Goal: Information Seeking & Learning: Learn about a topic

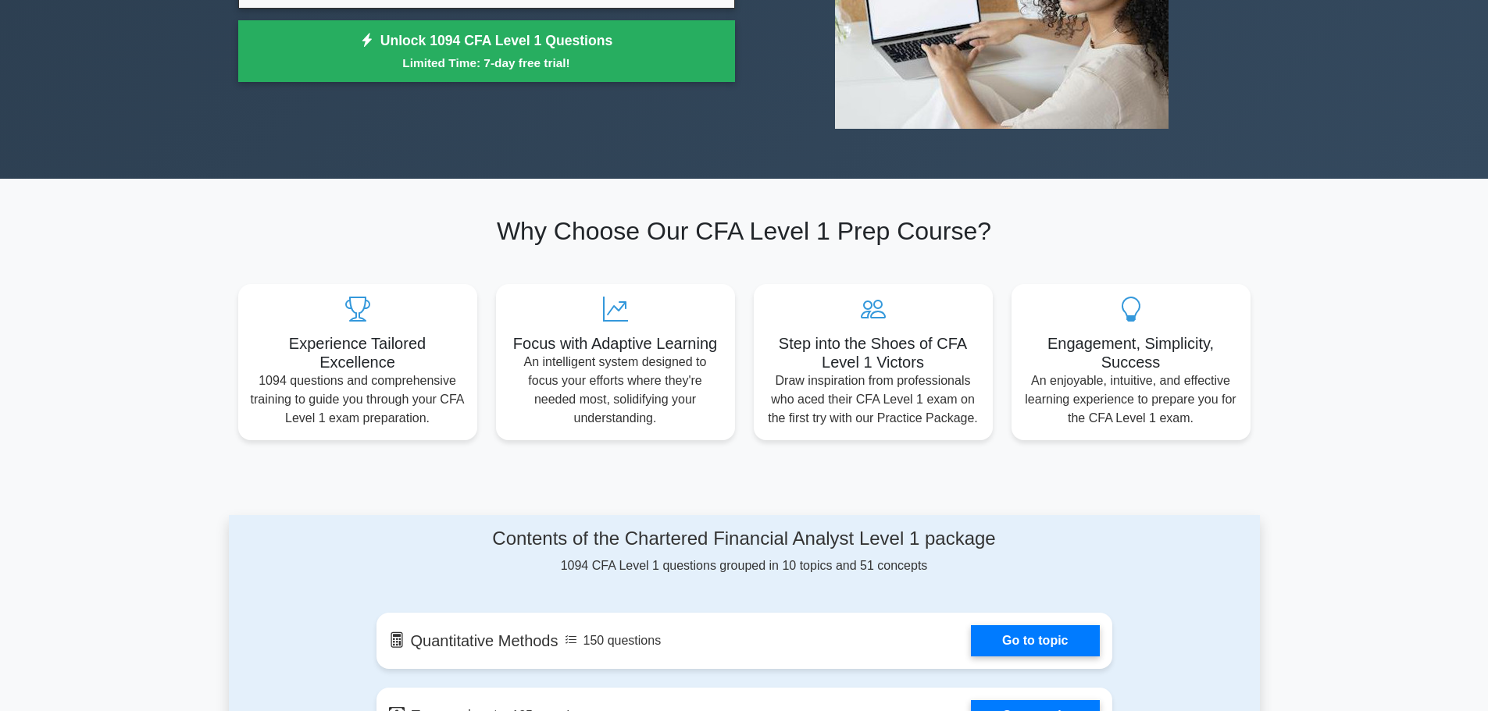
scroll to position [703, 0]
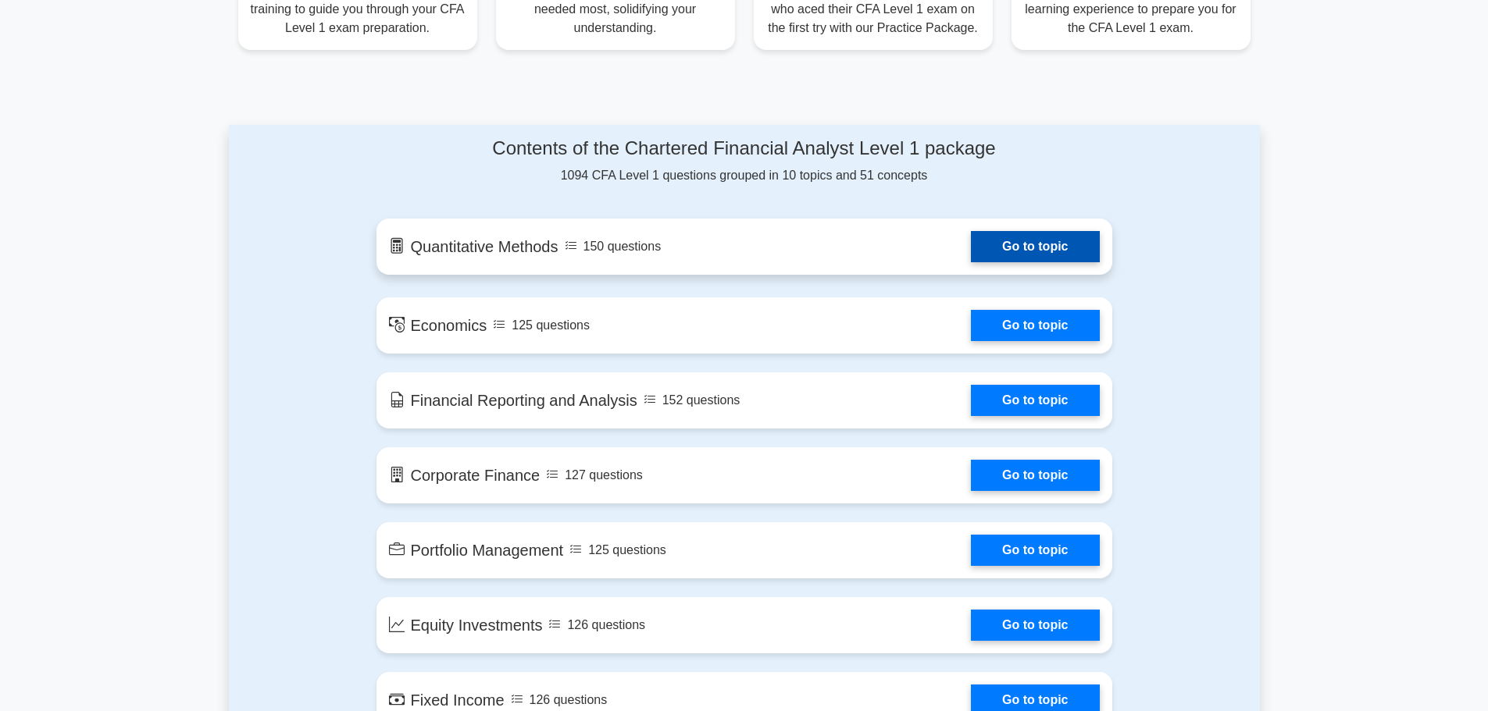
click at [1017, 251] on link "Go to topic" at bounding box center [1035, 246] width 128 height 31
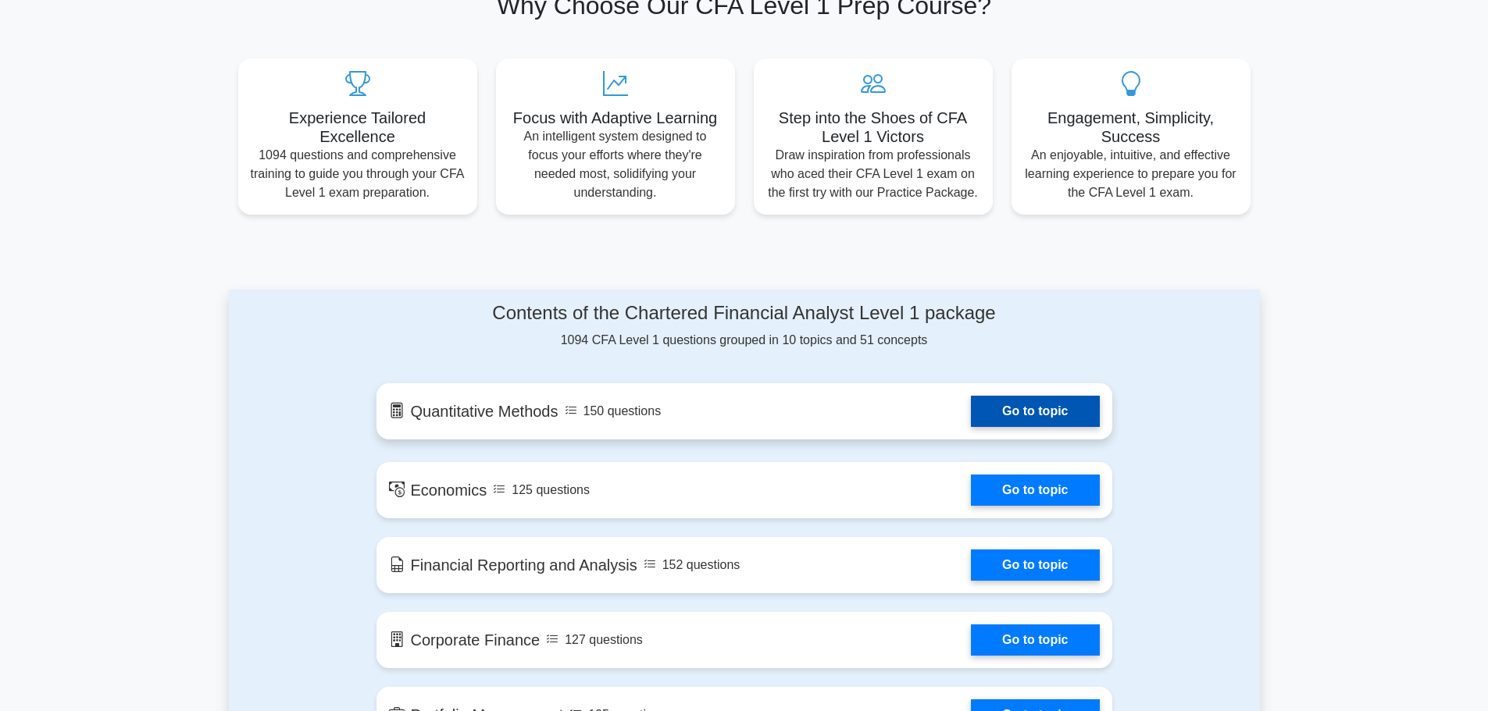
scroll to position [565, 0]
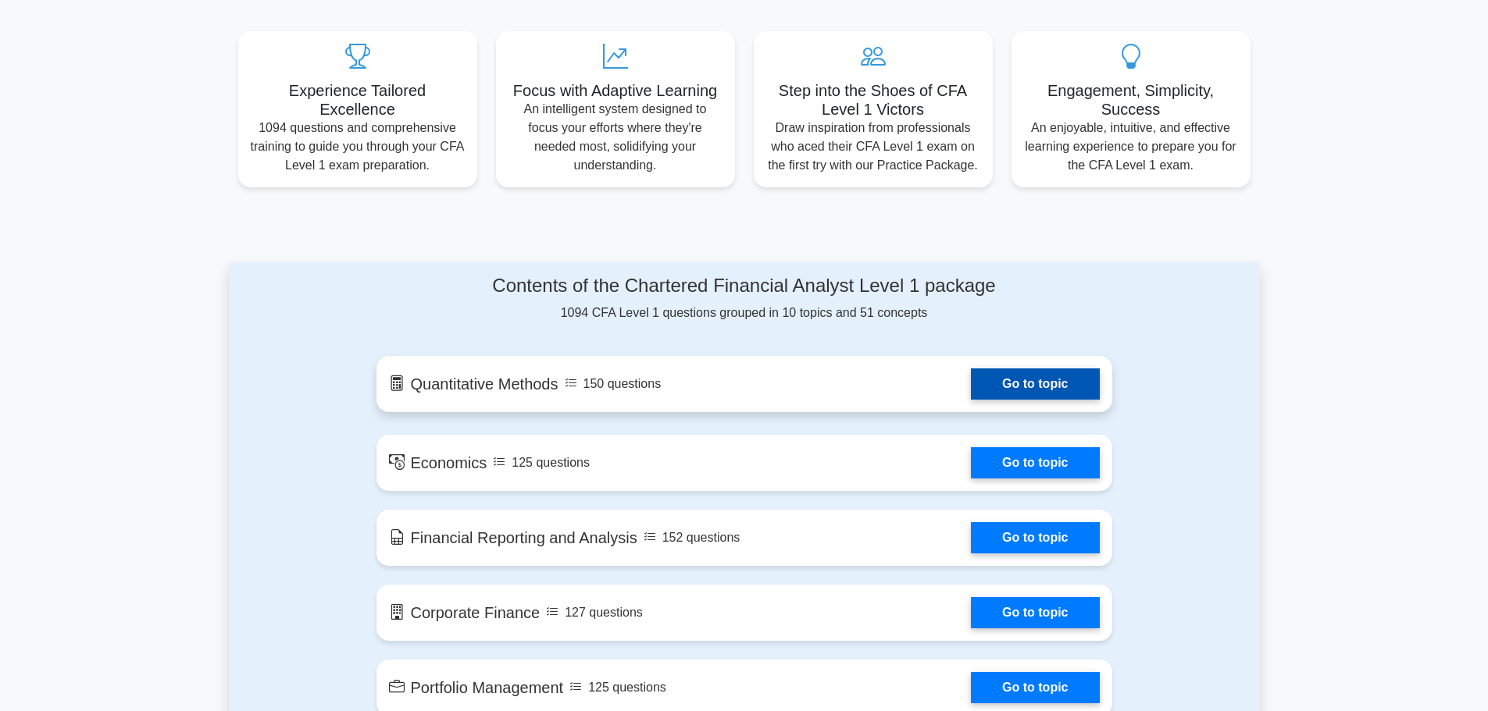
click at [1019, 390] on link "Go to topic" at bounding box center [1035, 384] width 128 height 31
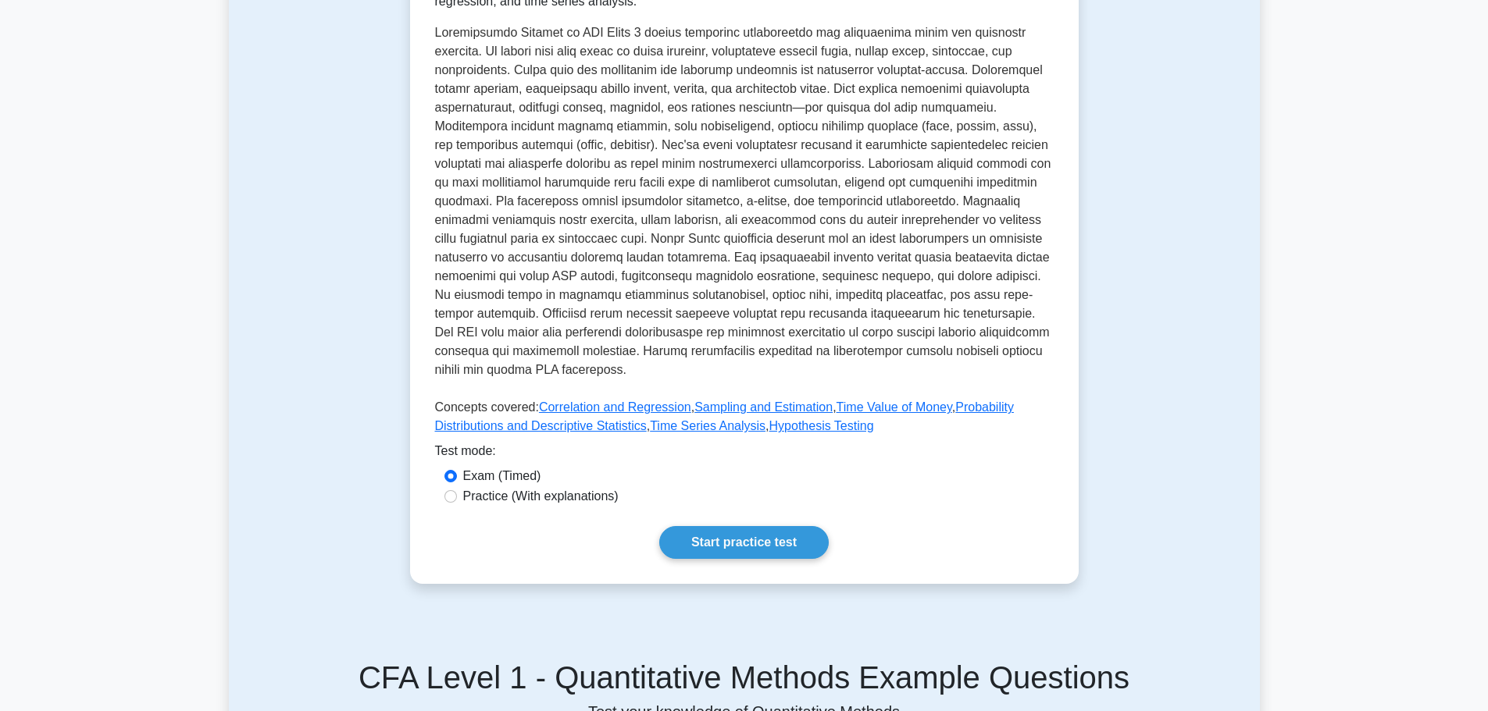
scroll to position [547, 0]
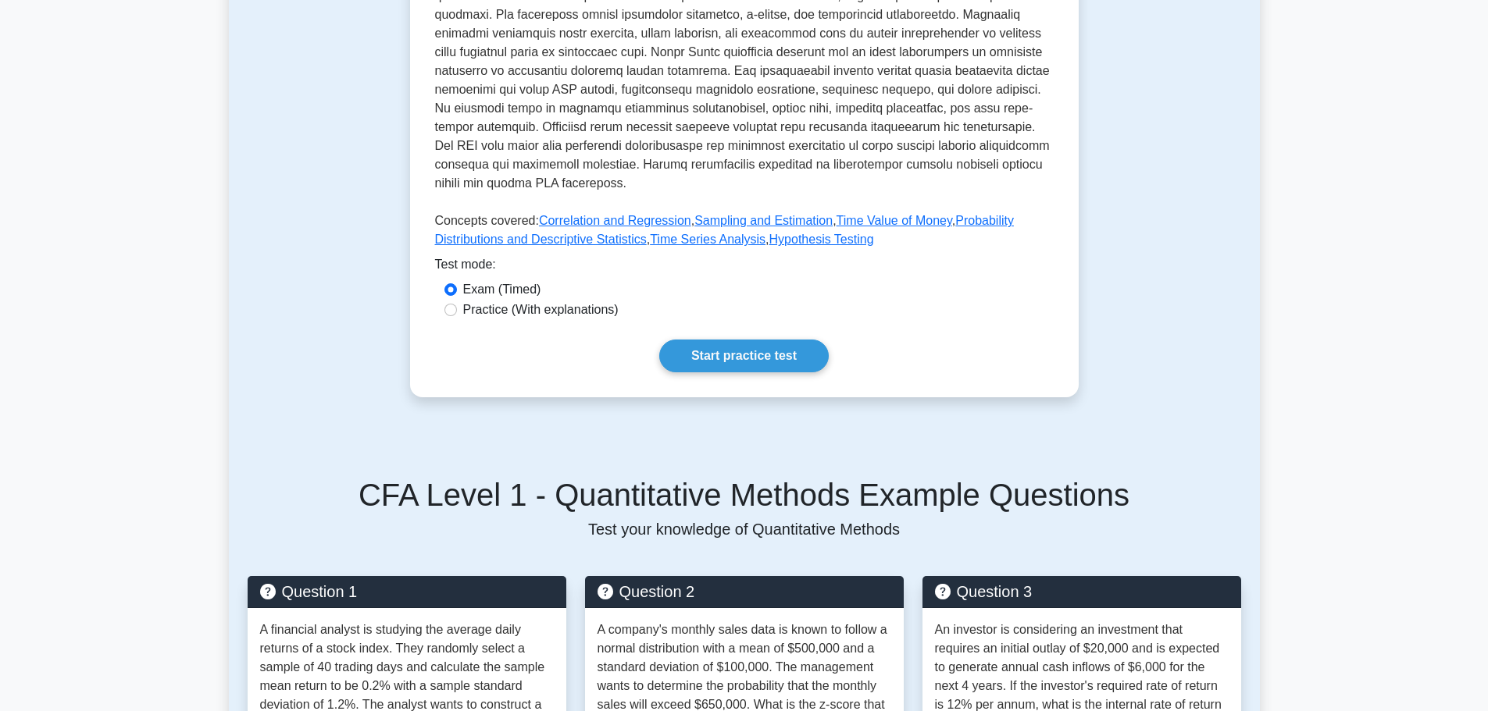
click at [464, 309] on label "Practice (With explanations)" at bounding box center [540, 310] width 155 height 19
click at [457, 309] on input "Practice (With explanations)" at bounding box center [450, 310] width 12 height 12
radio input "true"
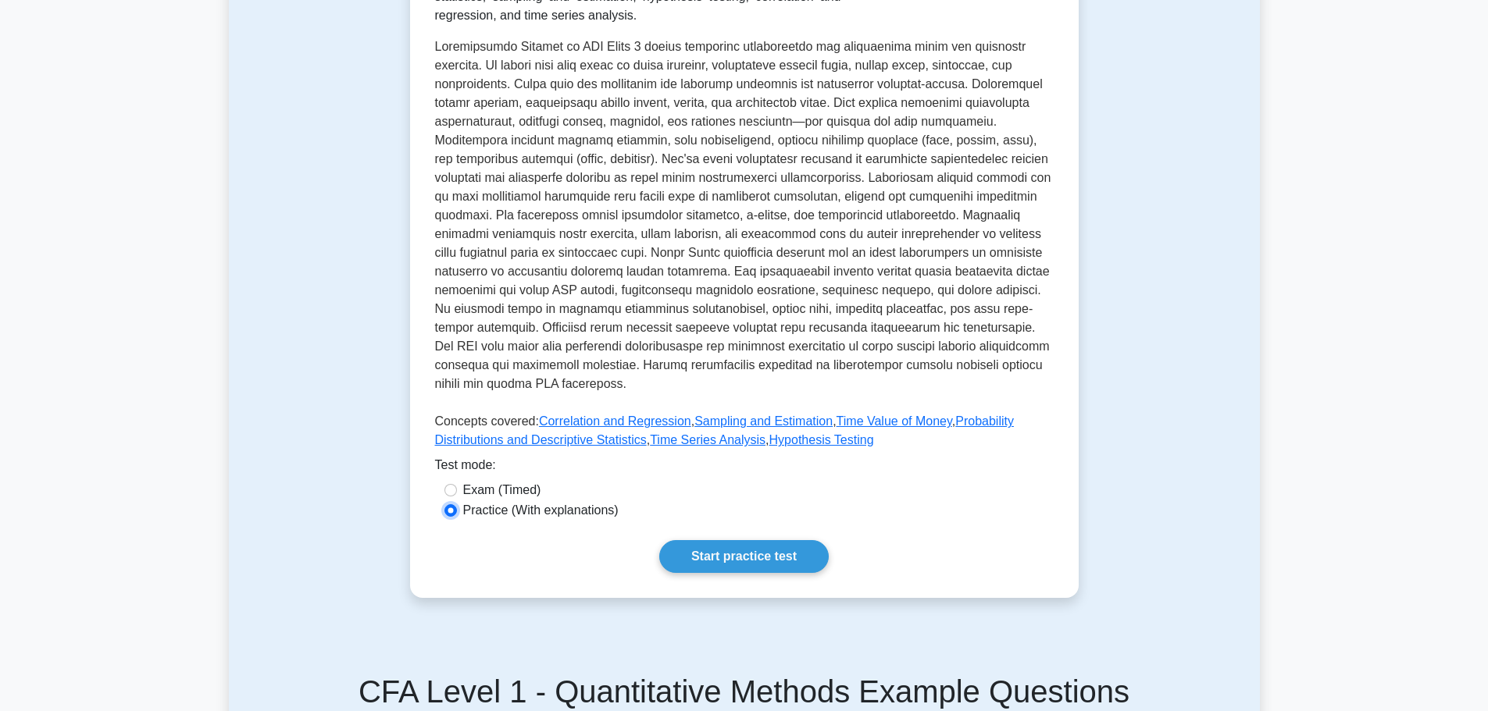
scroll to position [156, 0]
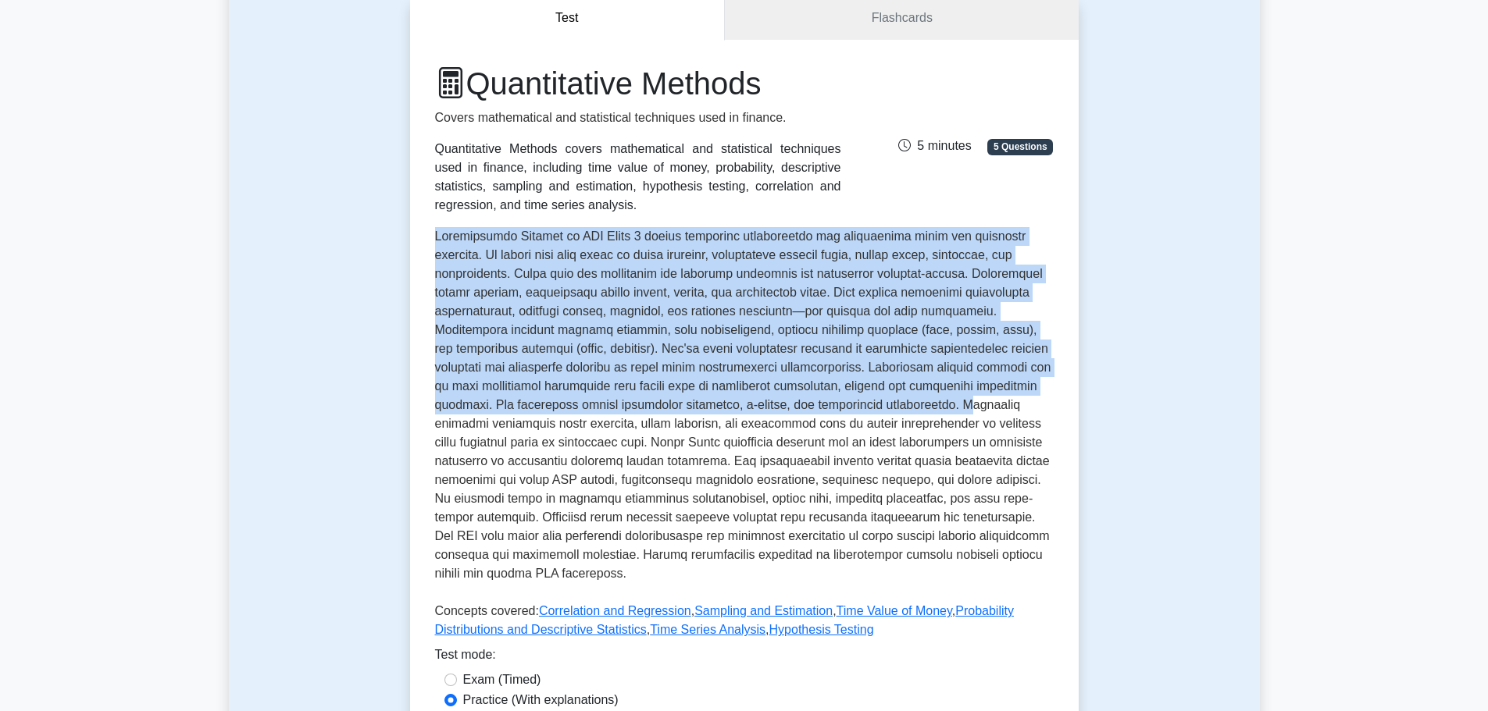
drag, startPoint x: 434, startPoint y: 243, endPoint x: 756, endPoint y: 413, distance: 364.0
click at [755, 413] on p at bounding box center [744, 408] width 619 height 362
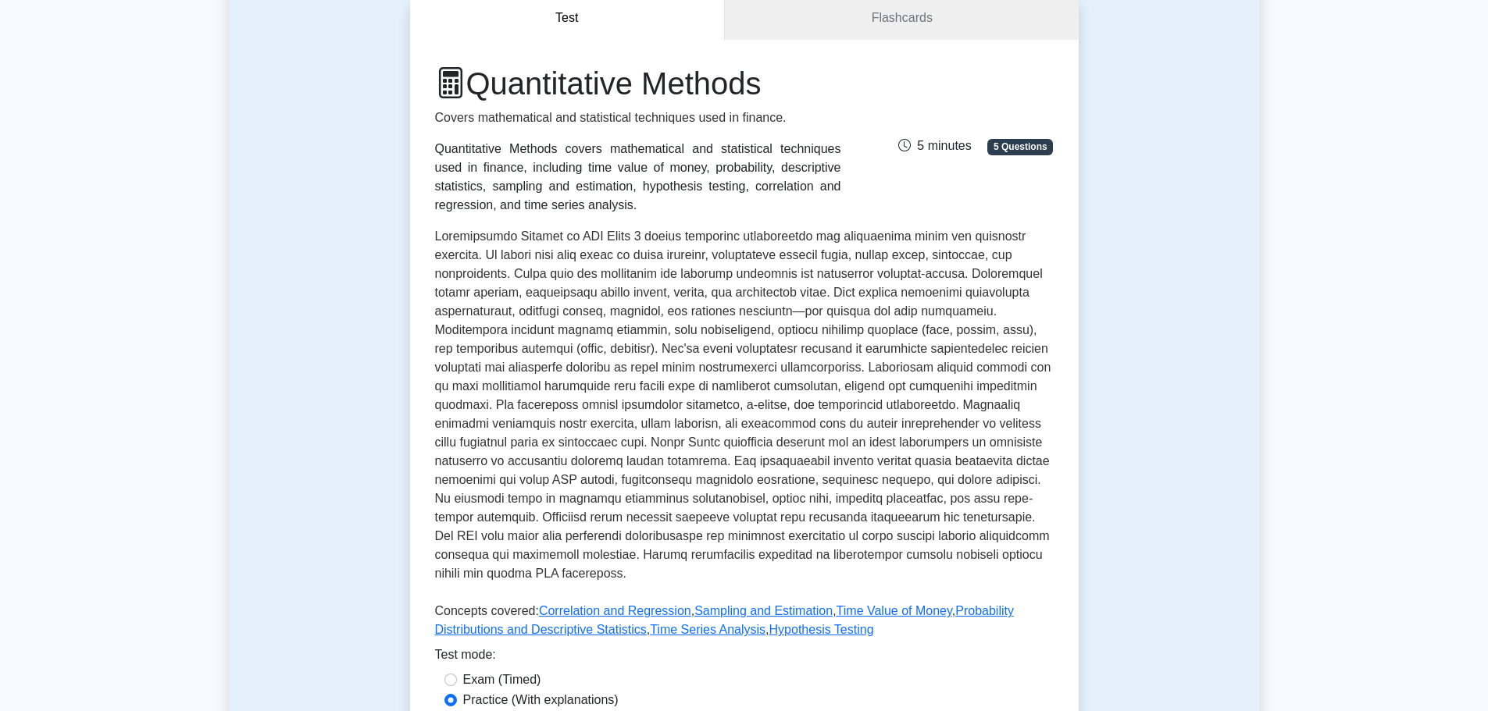
drag, startPoint x: 695, startPoint y: 337, endPoint x: 570, endPoint y: 430, distance: 155.7
click at [565, 429] on p at bounding box center [744, 408] width 619 height 362
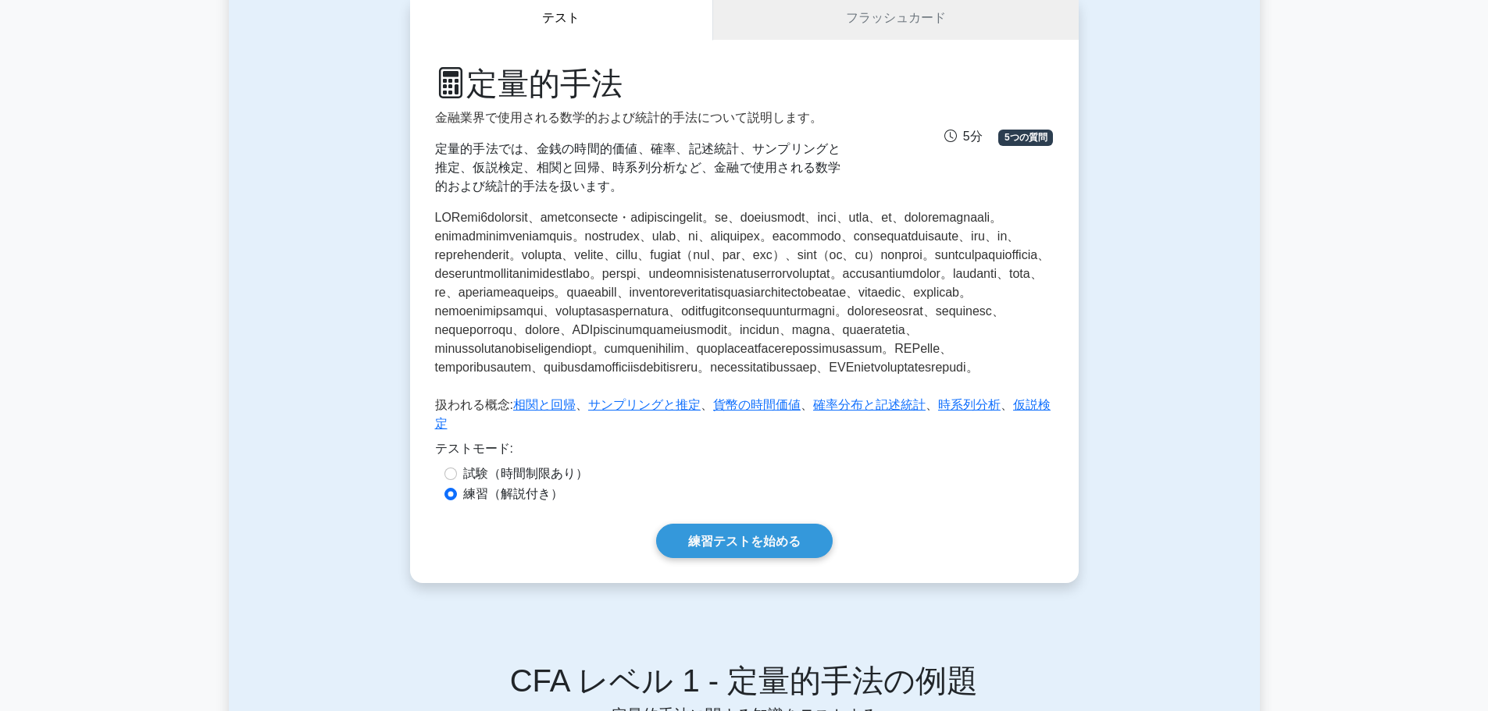
scroll to position [0, 0]
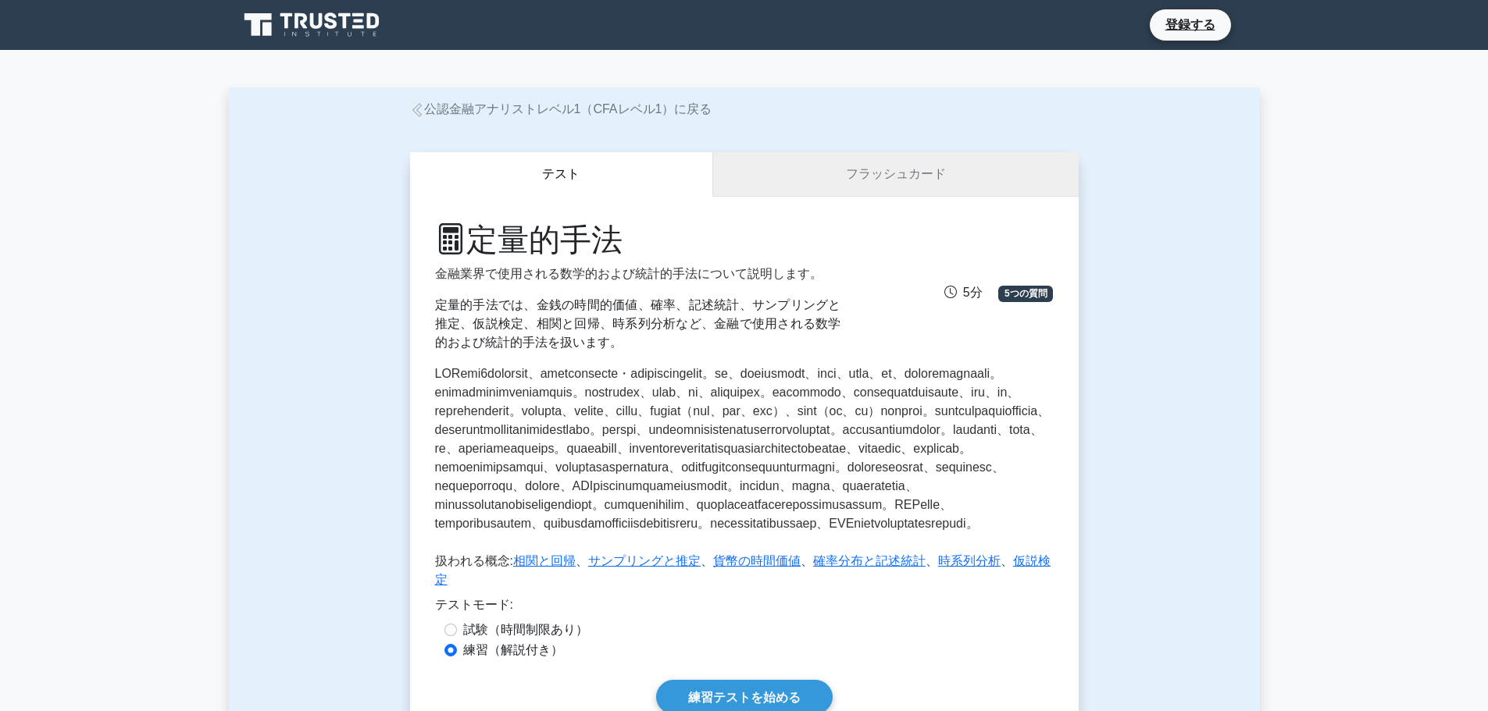
click at [854, 180] on font "フラッシュカード" at bounding box center [896, 173] width 100 height 13
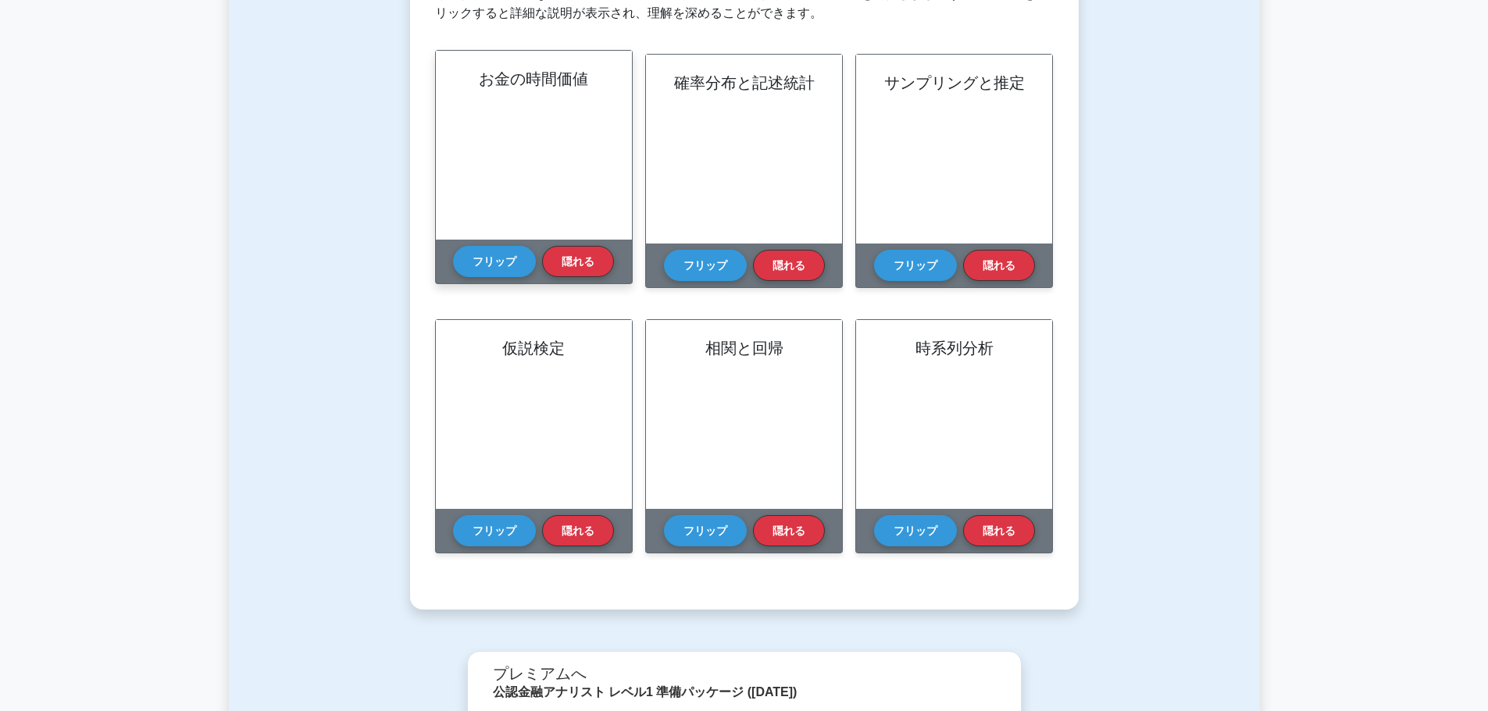
scroll to position [234, 0]
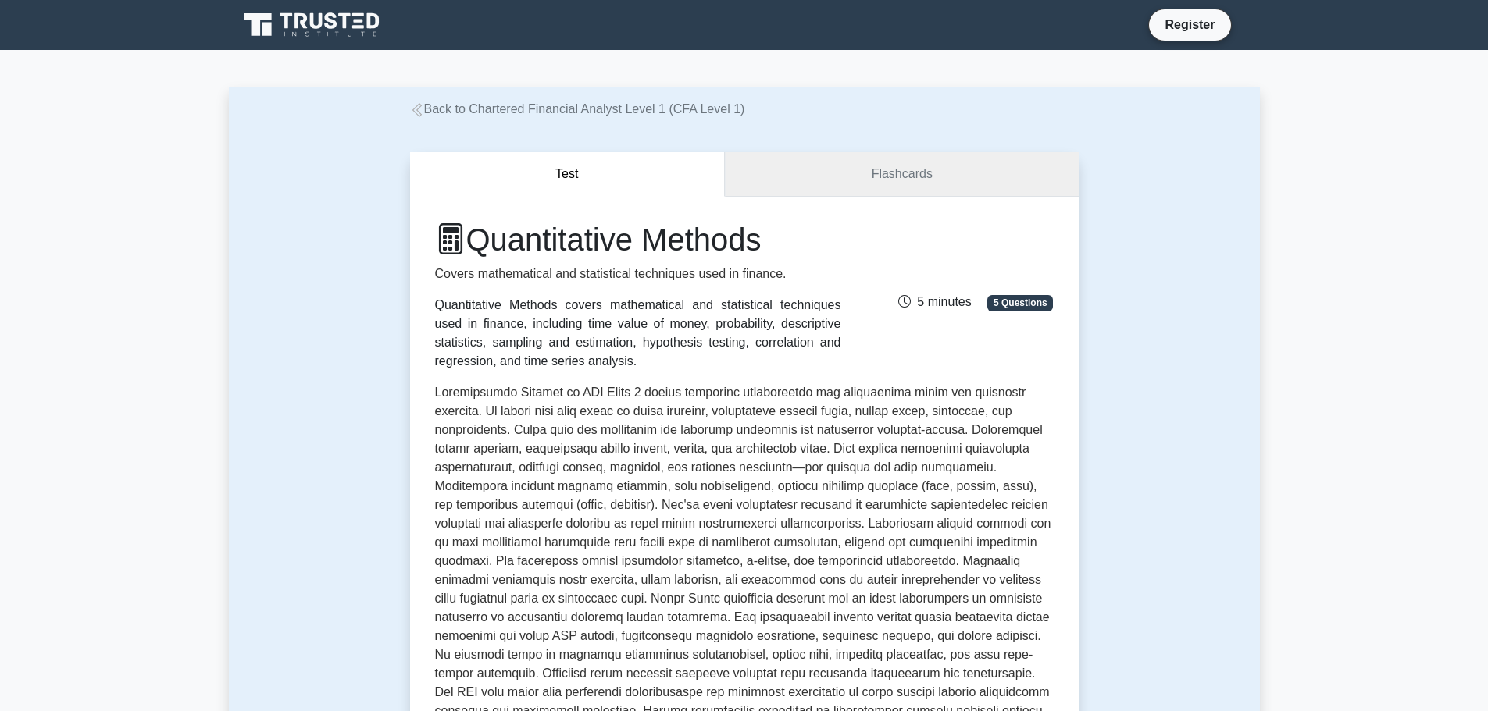
click at [873, 194] on link "Flashcards" at bounding box center [901, 174] width 353 height 45
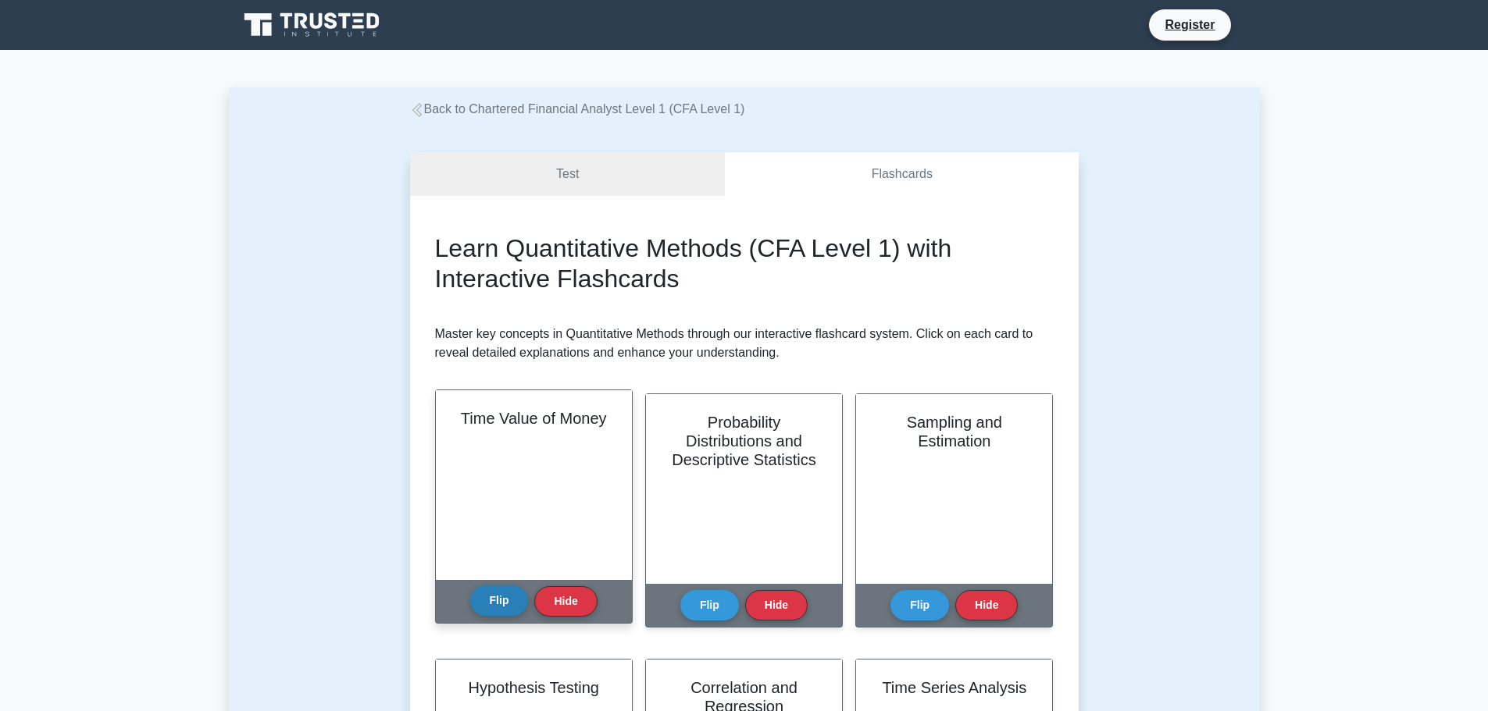
click at [490, 594] on button "Flip" at bounding box center [499, 601] width 59 height 30
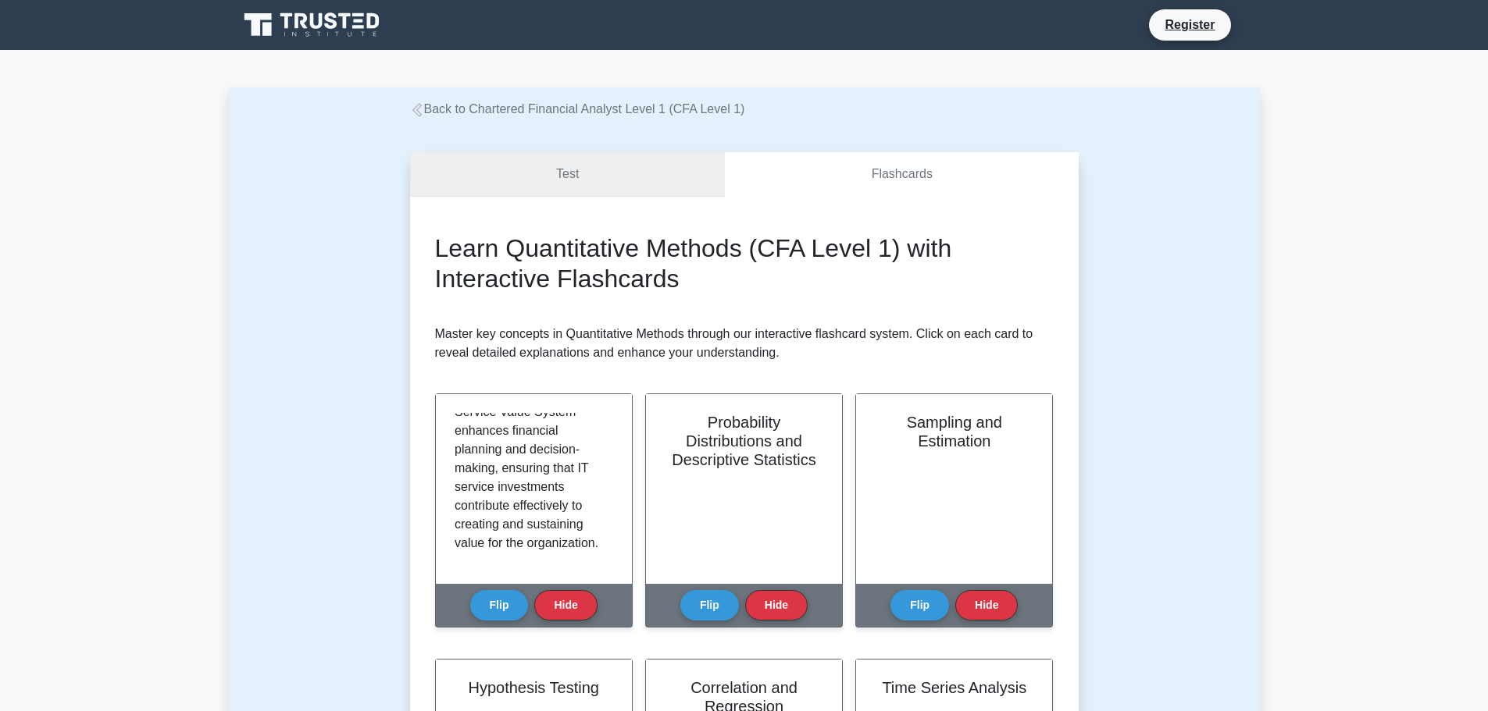
click at [622, 180] on link "Test" at bounding box center [567, 174] width 315 height 45
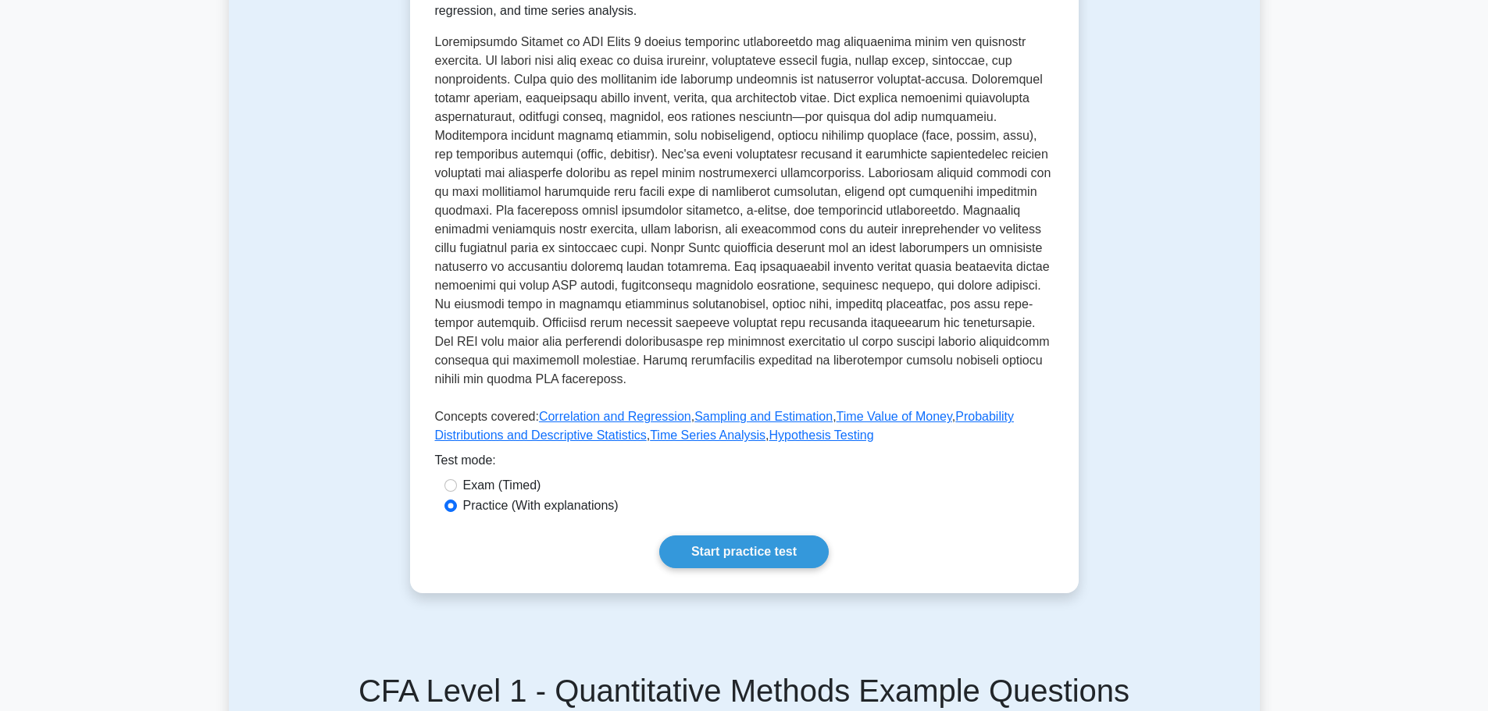
scroll to position [469, 0]
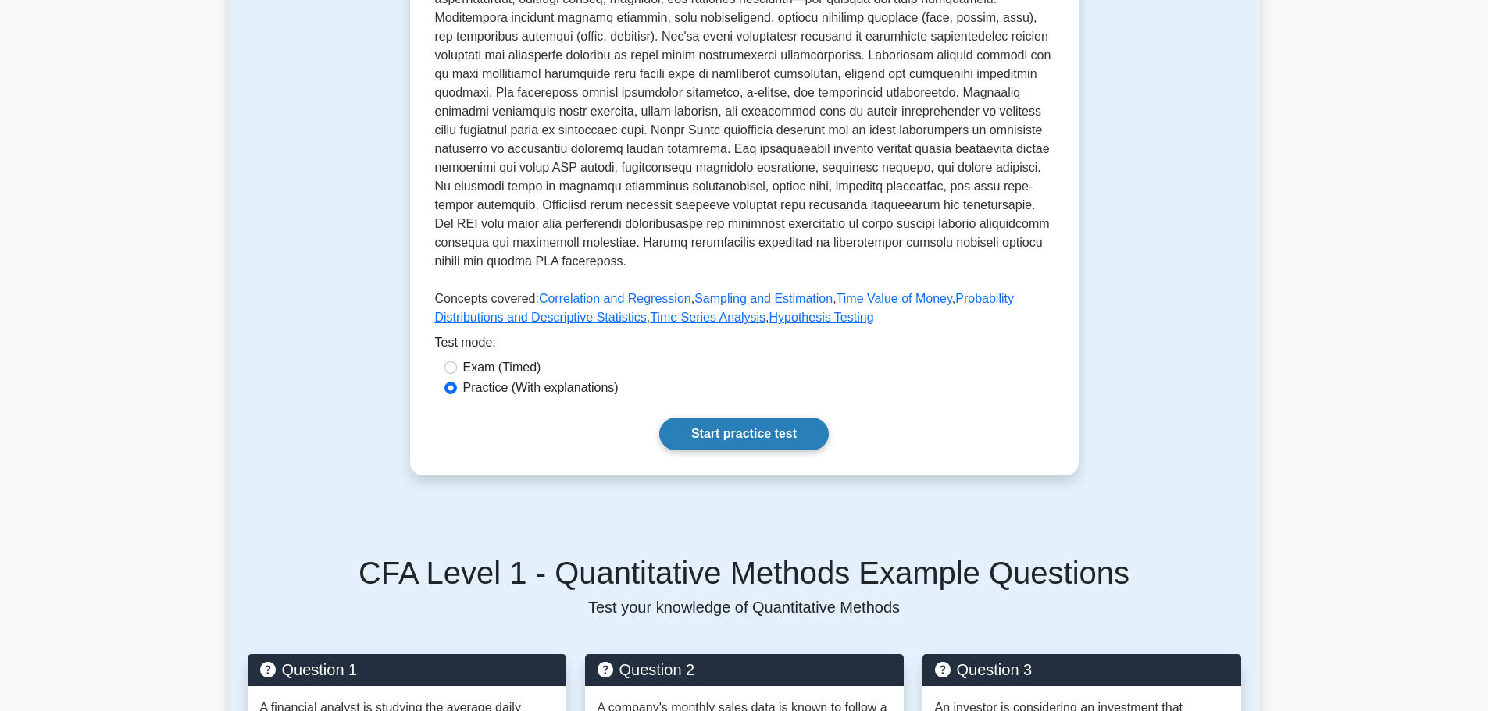
click at [704, 427] on link "Start practice test" at bounding box center [743, 434] width 169 height 33
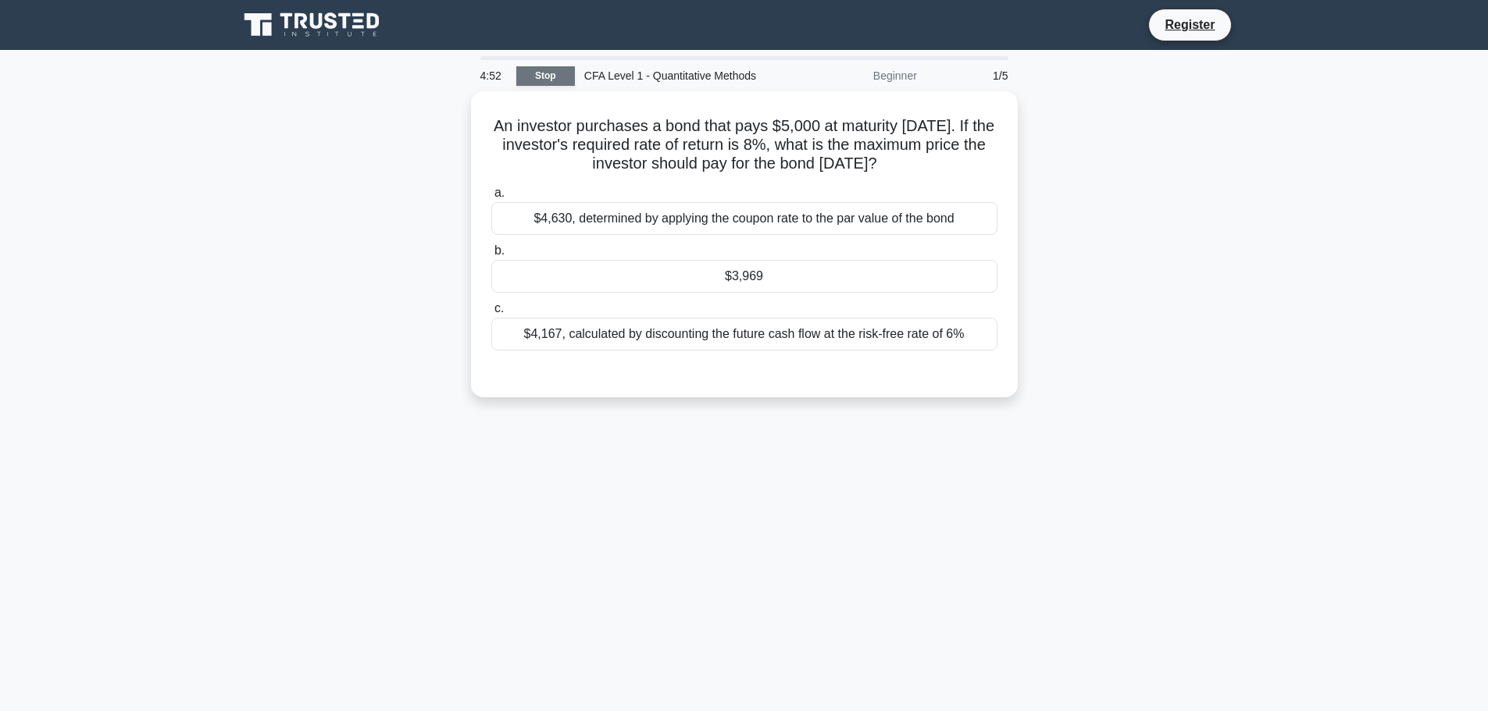
click at [566, 76] on link "Stop" at bounding box center [545, 76] width 59 height 20
click at [763, 222] on div "$4,630, determined by applying the coupon rate to the par value of the bond" at bounding box center [744, 214] width 506 height 33
click at [491, 194] on input "a. $4,630, determined by applying the coupon rate to the par value of the bond" at bounding box center [491, 189] width 0 height 10
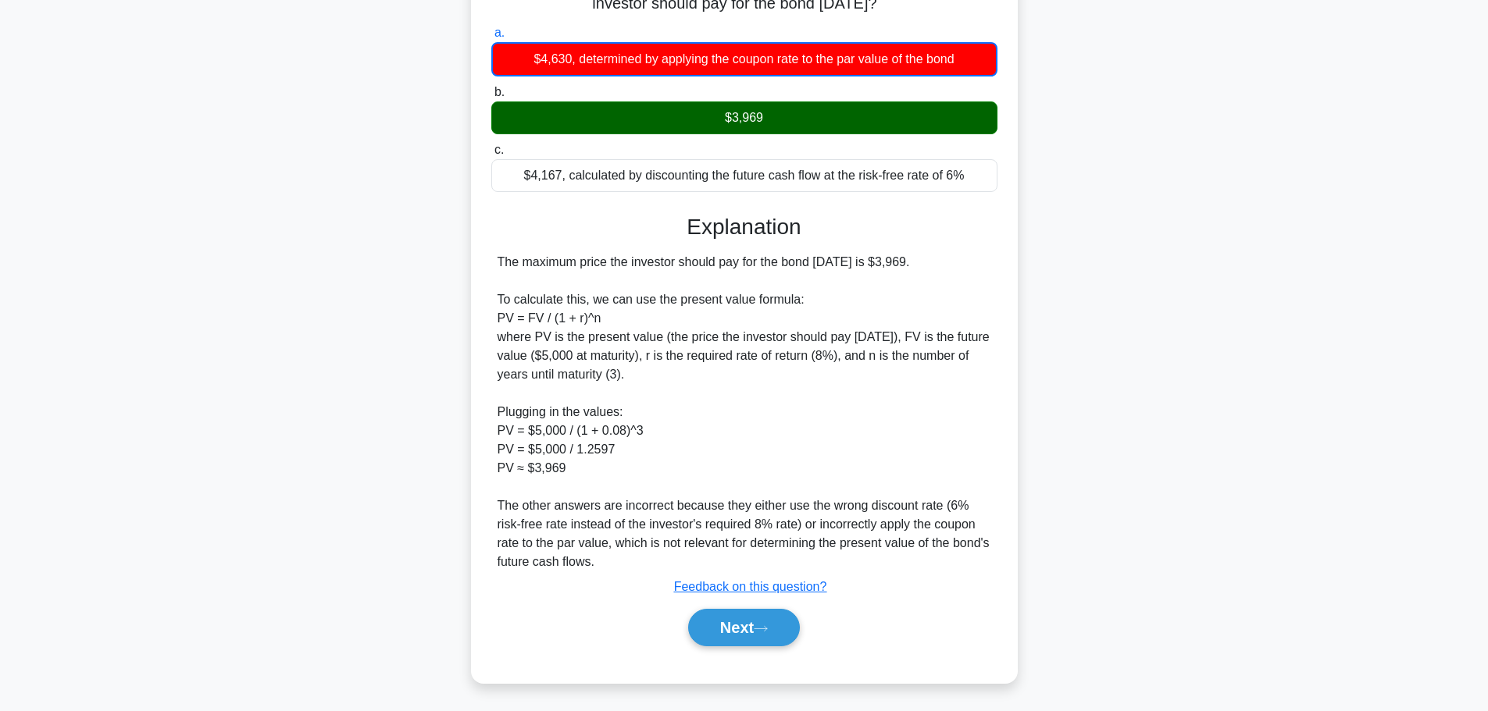
scroll to position [159, 0]
